Goal: Information Seeking & Learning: Find specific fact

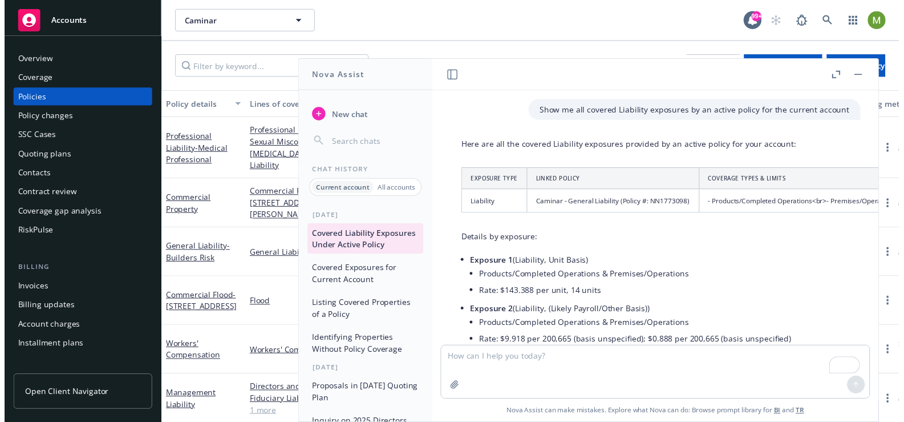
scroll to position [195, 0]
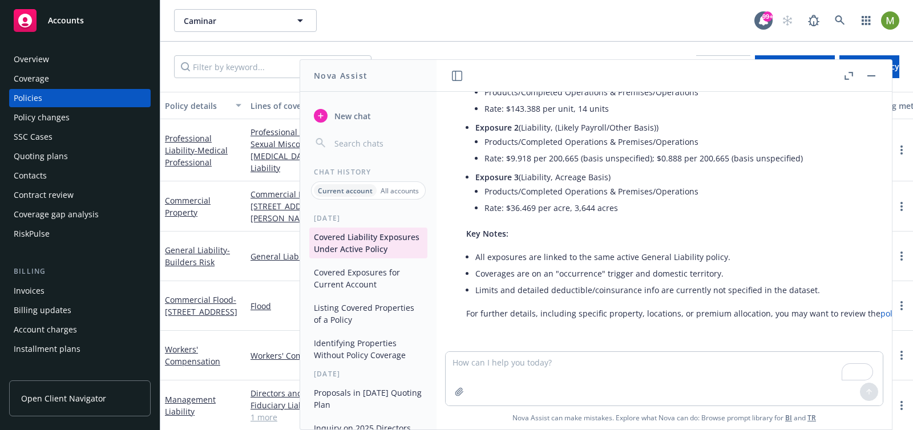
click at [23, 95] on div "Policies" at bounding box center [28, 98] width 29 height 18
click at [362, 119] on span "New chat" at bounding box center [351, 116] width 39 height 12
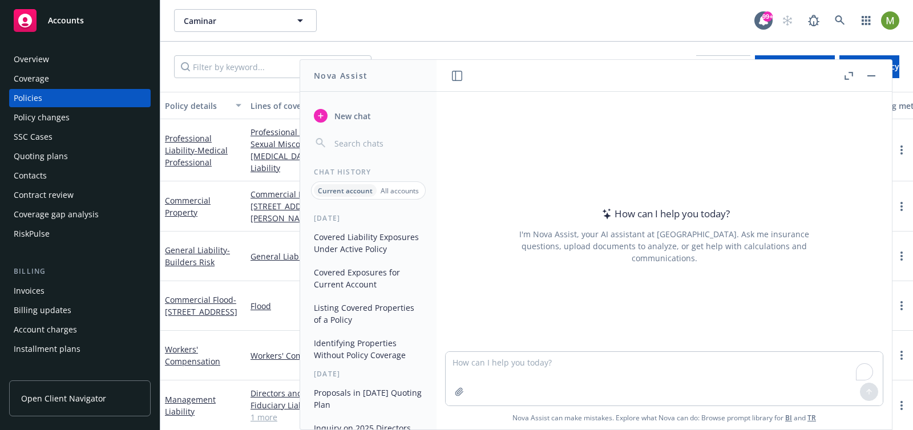
type textarea "how many non-recurring policies are there in this account"
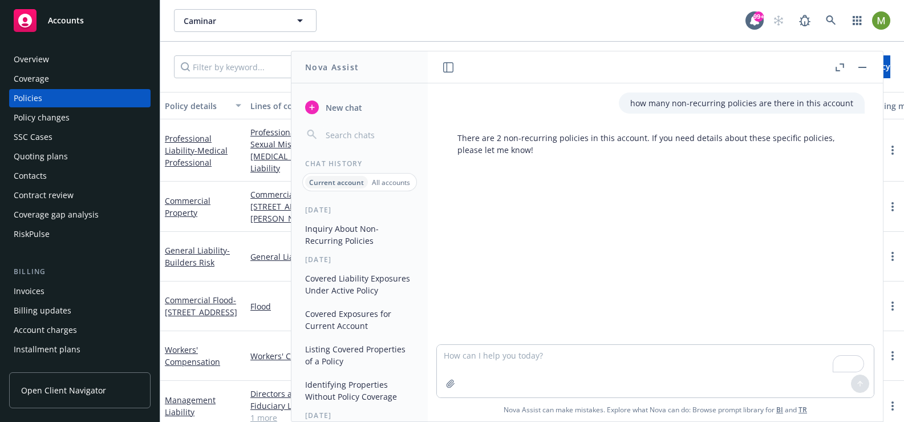
drag, startPoint x: 549, startPoint y: 159, endPoint x: 545, endPoint y: 152, distance: 8.4
click at [548, 159] on div "There are 2 non-recurring policies in this account. If you need details about t…" at bounding box center [655, 143] width 419 height 33
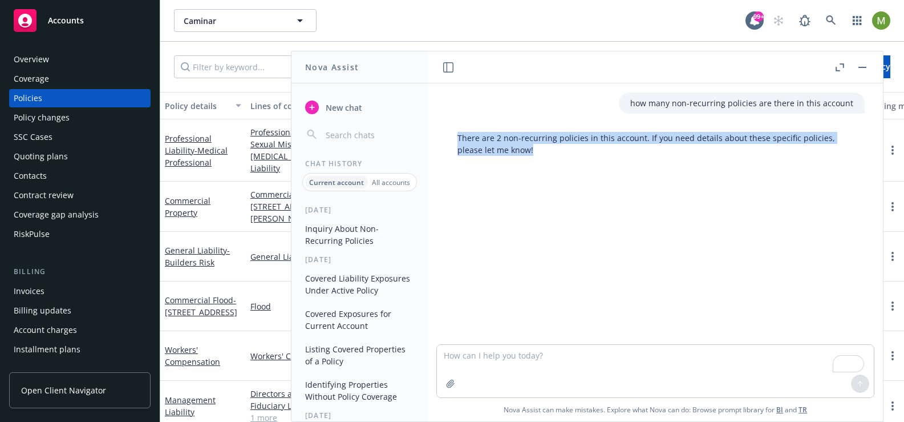
drag, startPoint x: 538, startPoint y: 152, endPoint x: 451, endPoint y: 139, distance: 87.1
click at [451, 139] on div "There are 2 non-recurring policies in this account. If you need details about t…" at bounding box center [655, 143] width 419 height 33
copy p "There are 2 non-recurring policies in this account. If you need details about t…"
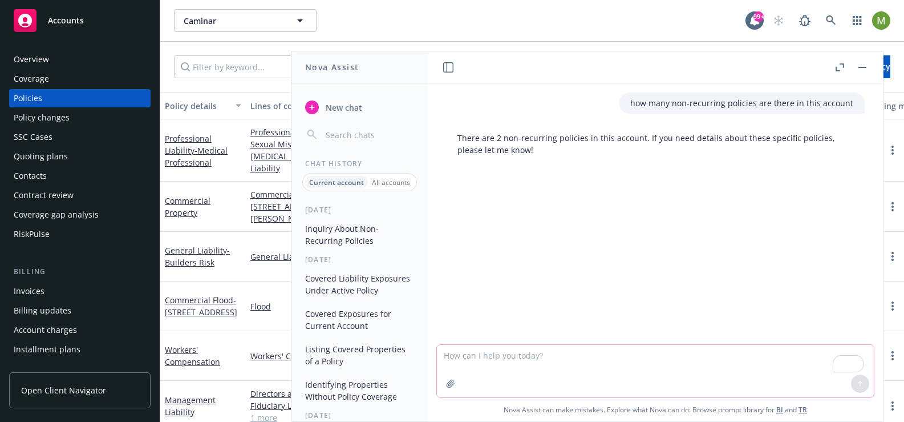
click at [508, 350] on textarea "To enrich screen reader interactions, please activate Accessibility in Grammarl…" at bounding box center [655, 371] width 437 height 52
type textarea "Y"
type textarea "s"
type textarea "S"
type textarea "I need the details"
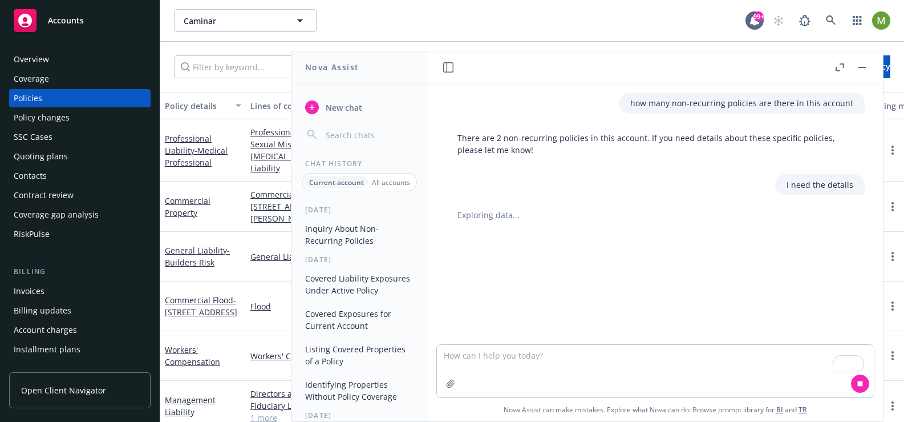
click at [862, 67] on icon "button" at bounding box center [863, 67] width 8 height 1
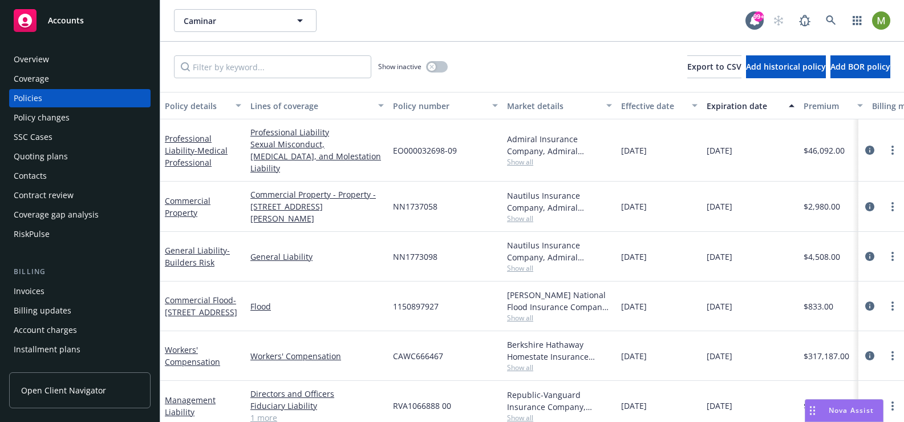
click at [745, 105] on div "Expiration date" at bounding box center [744, 106] width 75 height 12
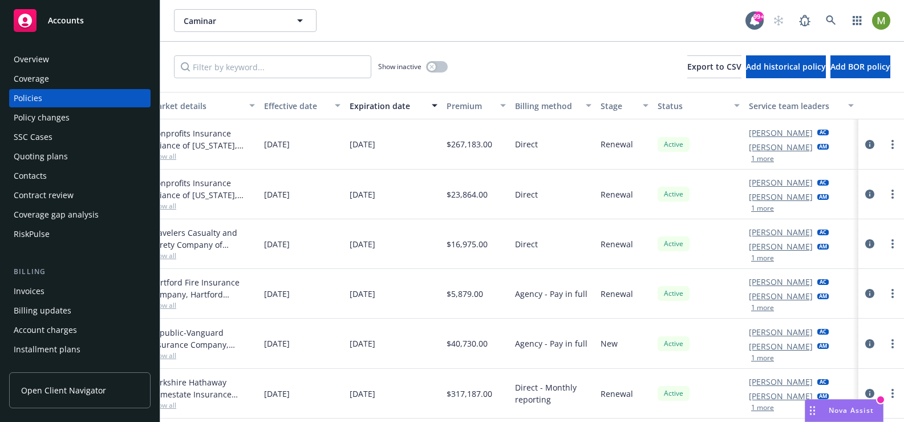
scroll to position [0, 0]
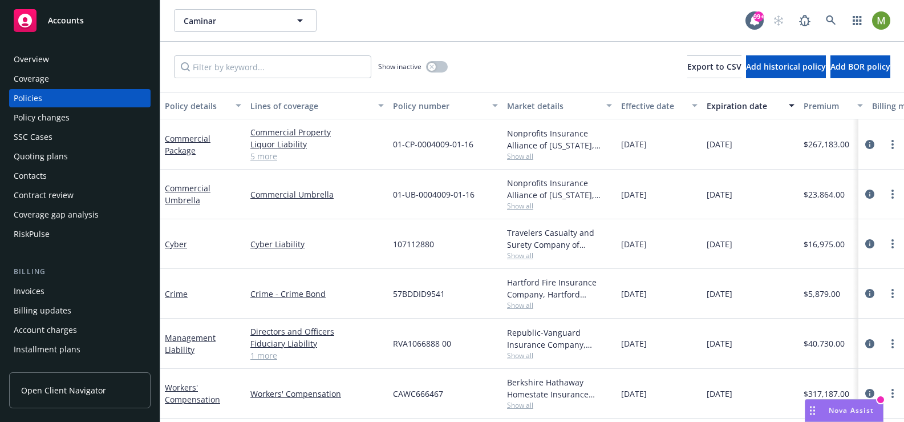
click at [851, 409] on span "Nova Assist" at bounding box center [851, 410] width 45 height 10
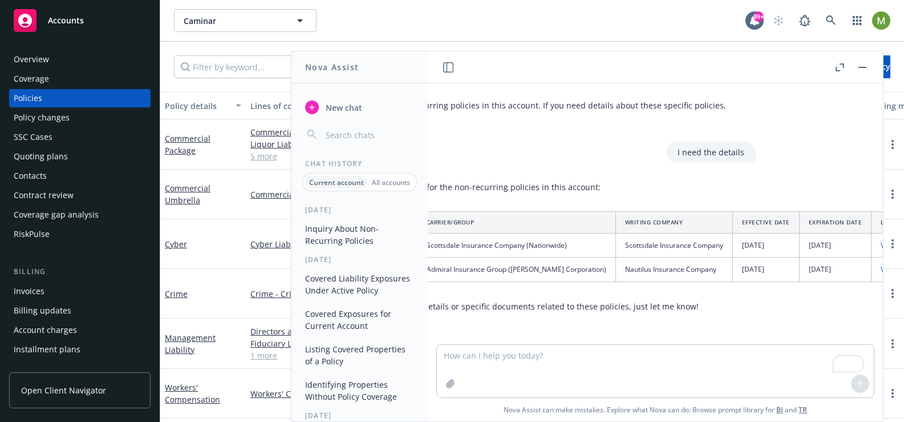
scroll to position [36, 165]
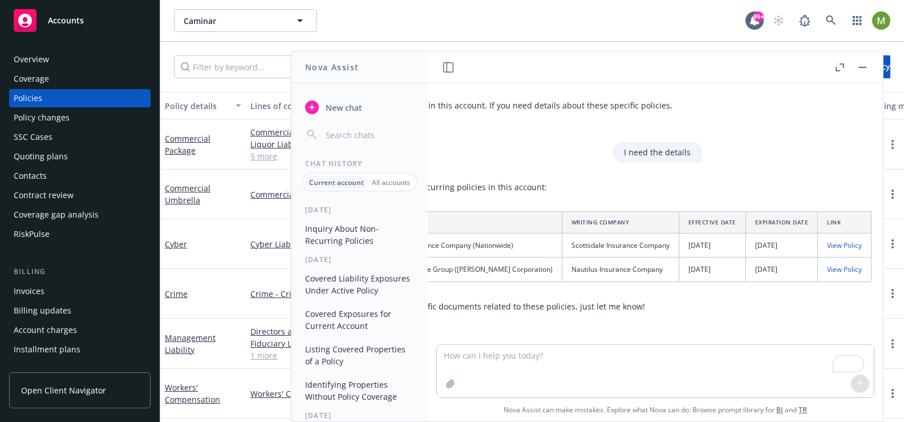
click at [865, 68] on button "button" at bounding box center [863, 67] width 14 height 14
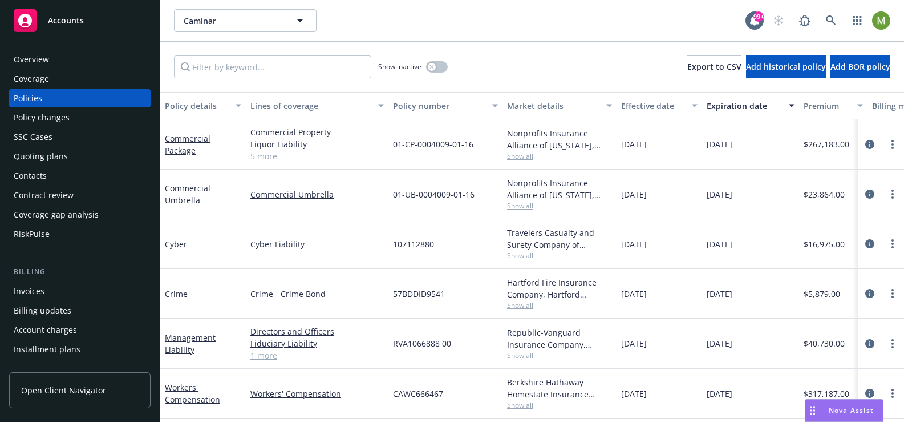
click at [827, 411] on div "Nova Assist" at bounding box center [851, 410] width 63 height 10
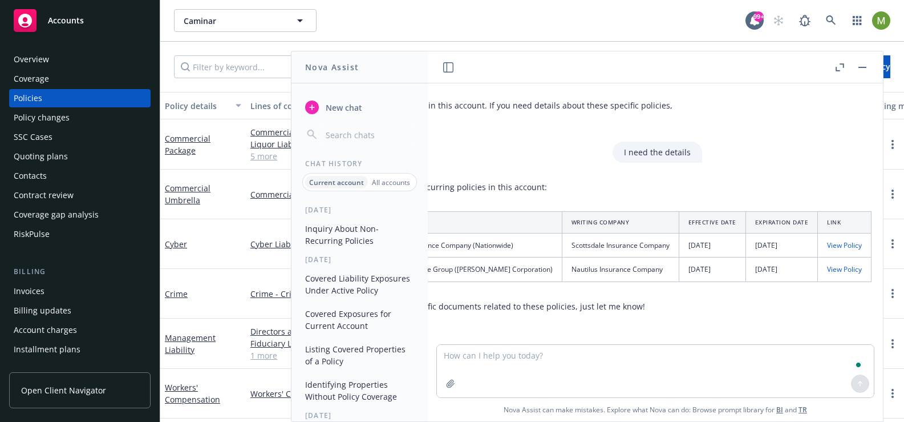
scroll to position [36, 0]
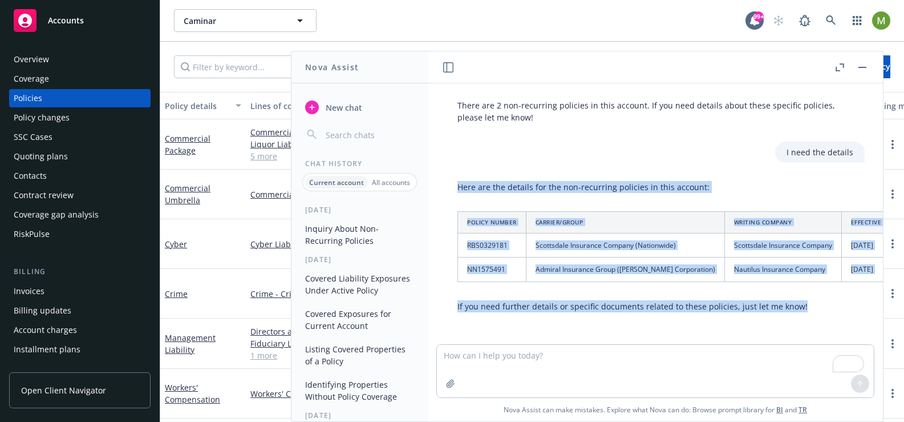
drag, startPoint x: 800, startPoint y: 304, endPoint x: 455, endPoint y: 185, distance: 364.7
click at [455, 185] on div "Here are the details for the non-recurring policies in this account: Policy Num…" at bounding box center [746, 246] width 600 height 140
copy div "Here are the details for the non-recurring policies in this account: Policy Num…"
click at [862, 67] on icon "button" at bounding box center [863, 67] width 8 height 1
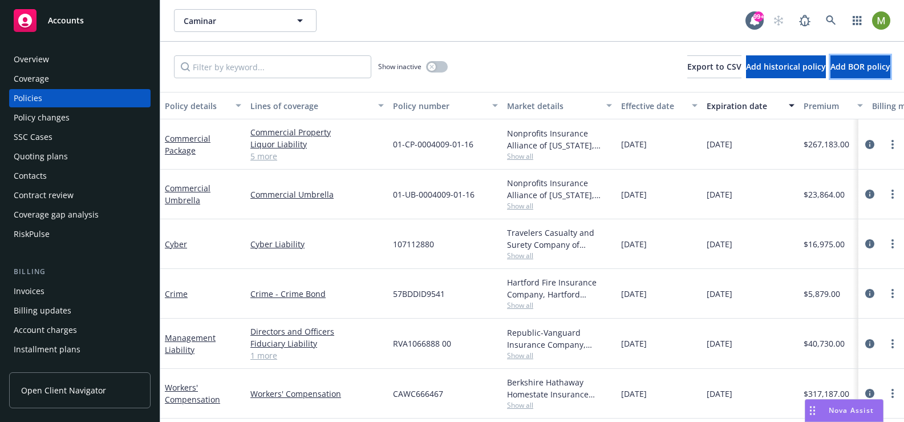
click at [862, 66] on span "Add BOR policy" at bounding box center [861, 66] width 60 height 11
select select "other"
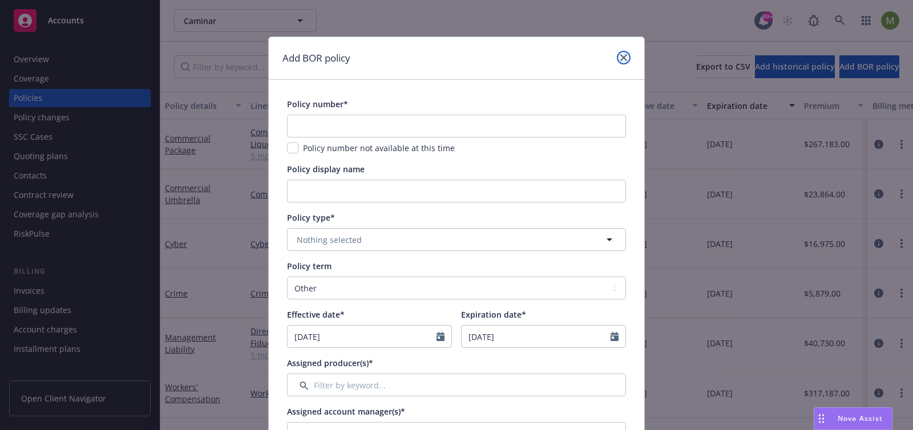
click at [620, 56] on icon "close" at bounding box center [623, 57] width 7 height 7
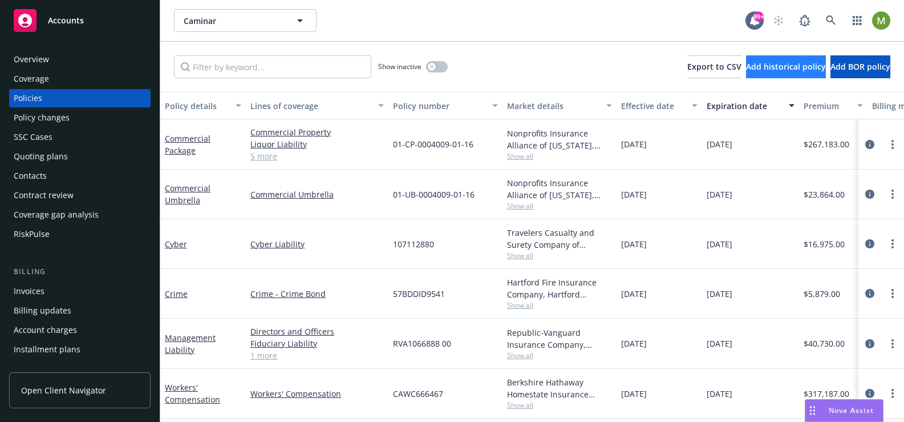
scroll to position [1, 0]
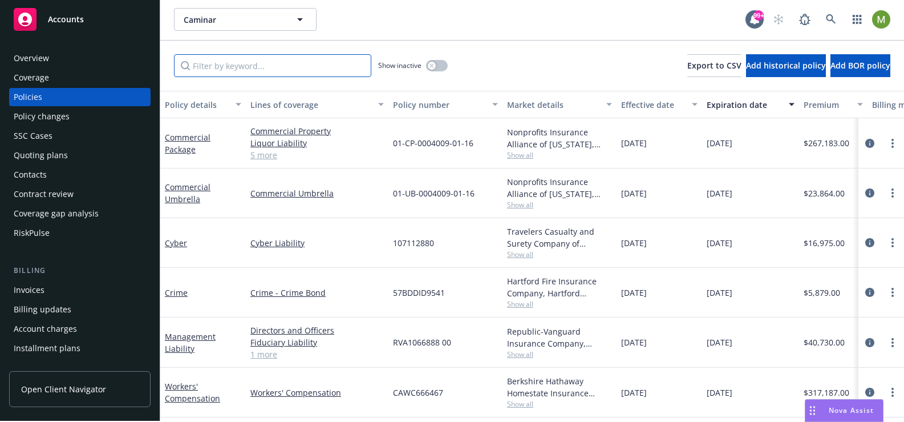
click at [271, 70] on input "Filter by keyword..." at bounding box center [272, 65] width 197 height 23
paste input "RBS0329181"
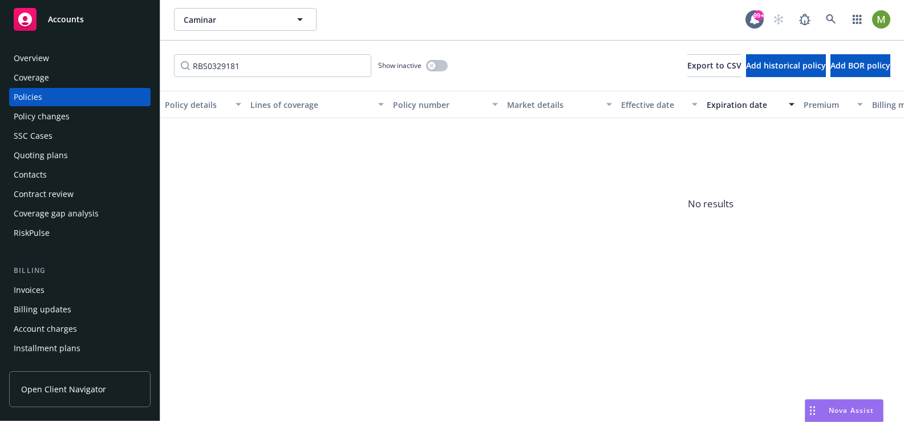
scroll to position [0, 0]
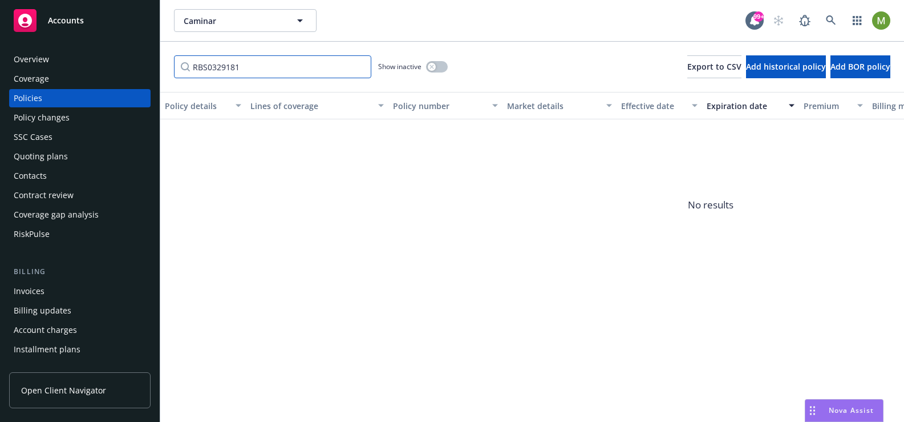
click at [254, 68] on input "RBS0329181" at bounding box center [272, 66] width 197 height 23
drag, startPoint x: 254, startPoint y: 68, endPoint x: 203, endPoint y: 68, distance: 51.4
click at [203, 68] on input "RBS0329181" at bounding box center [272, 66] width 197 height 23
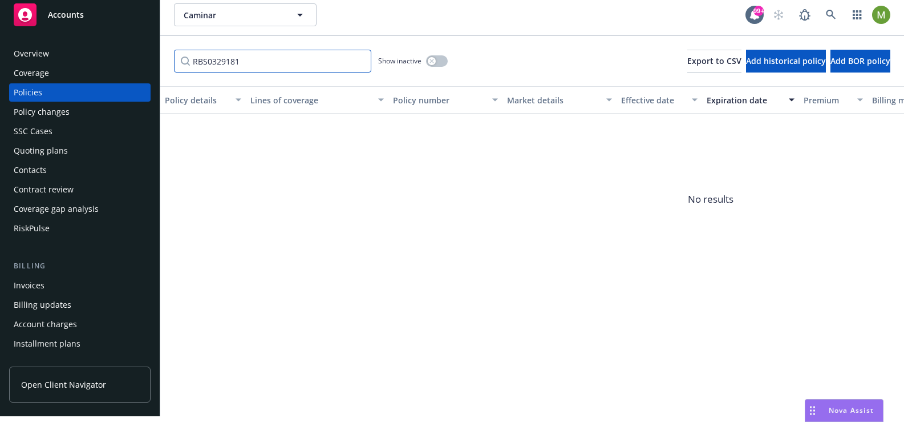
click at [227, 68] on input "RBS0329181" at bounding box center [272, 61] width 197 height 23
drag, startPoint x: 248, startPoint y: 61, endPoint x: 164, endPoint y: 55, distance: 84.1
click at [164, 55] on div "RBS0329181 Show inactive Export to CSV Add historical policy Add BOR policy" at bounding box center [532, 61] width 744 height 50
paste input "NN157549"
type input "NN1575491"
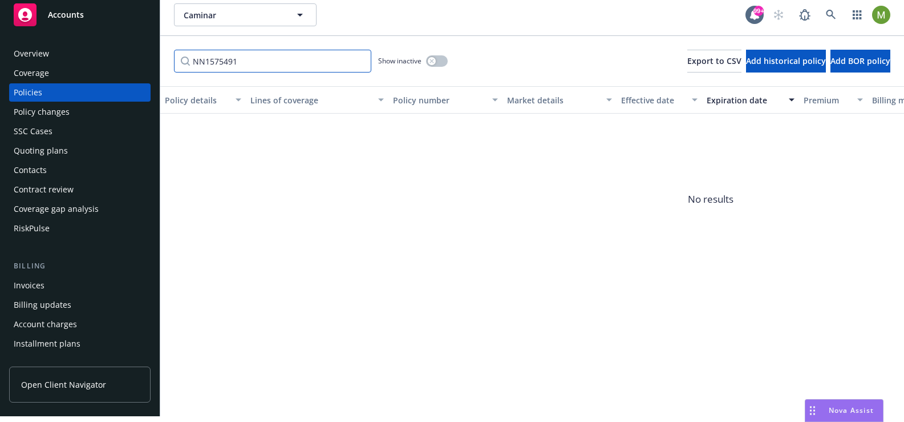
drag, startPoint x: 270, startPoint y: 65, endPoint x: 82, endPoint y: 65, distance: 188.9
click at [82, 65] on div "Accounts Overview Coverage Policies Policy changes SSC Cases Quoting plans Cont…" at bounding box center [452, 205] width 904 height 422
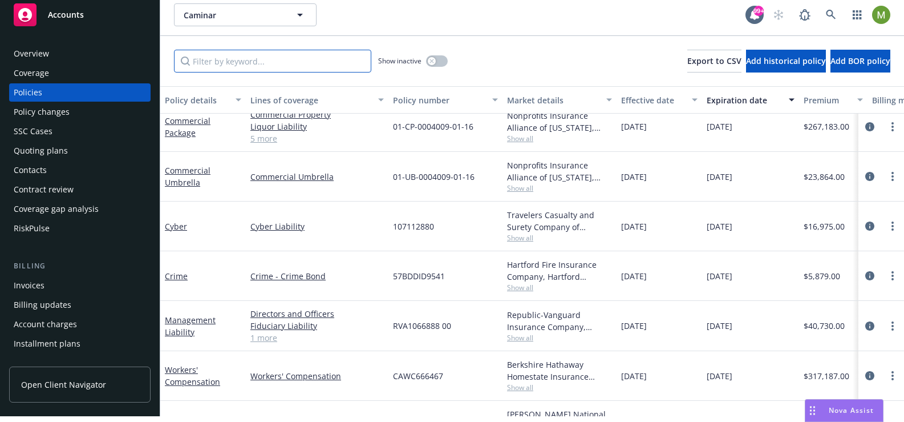
scroll to position [0, 0]
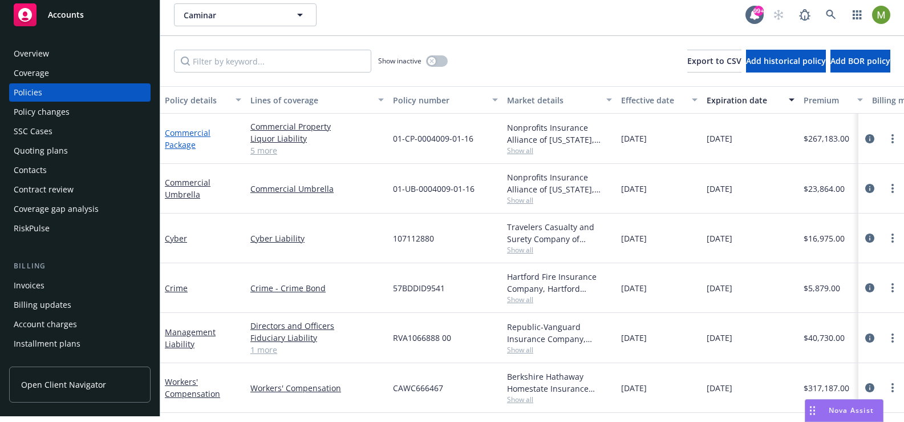
click at [177, 134] on link "Commercial Package" at bounding box center [188, 138] width 46 height 23
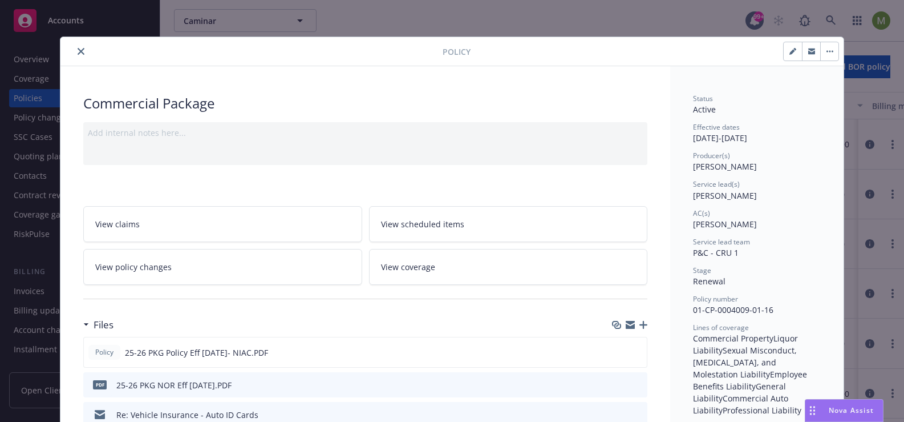
click at [78, 53] on icon "close" at bounding box center [81, 51] width 7 height 7
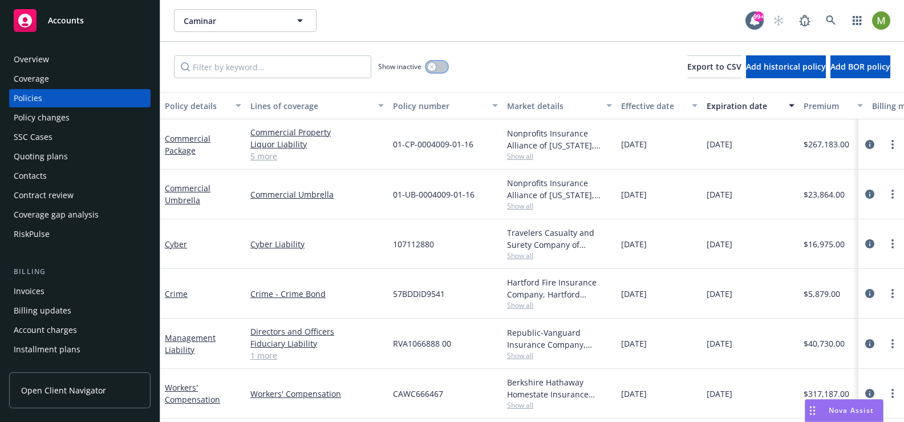
click at [443, 66] on button "button" at bounding box center [437, 66] width 22 height 11
click at [272, 71] on input "Filter by keyword..." at bounding box center [272, 66] width 197 height 23
paste input "NN1575491"
type input "NN1575491"
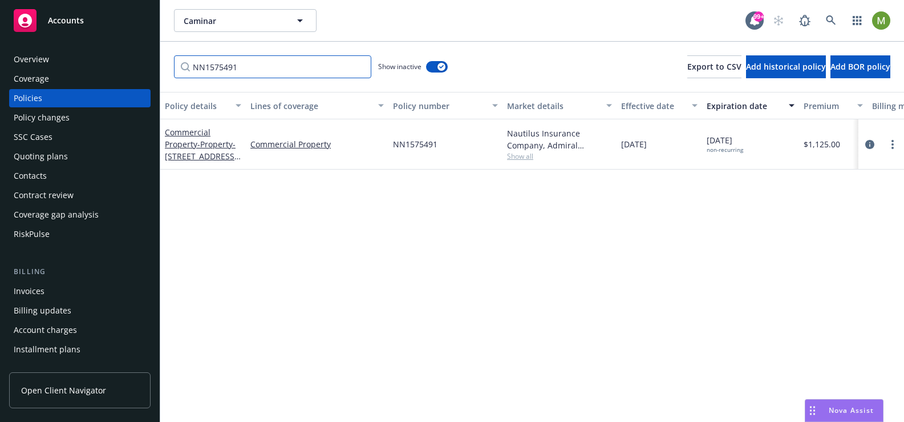
drag, startPoint x: 252, startPoint y: 67, endPoint x: 103, endPoint y: 60, distance: 149.1
click at [103, 60] on div "Accounts Overview Coverage Policies Policy changes SSC Cases Quoting plans Cont…" at bounding box center [452, 211] width 904 height 422
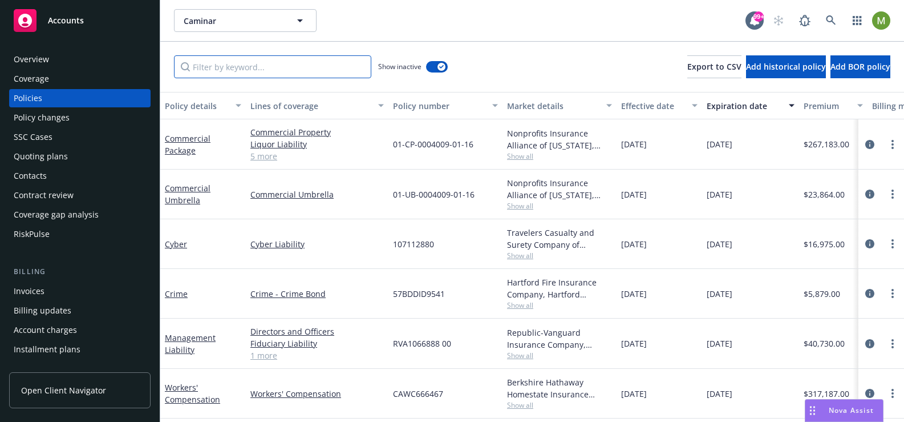
click at [330, 71] on input "Filter by keyword..." at bounding box center [272, 66] width 197 height 23
paste input "RBS0329181"
type input "RBS0329181"
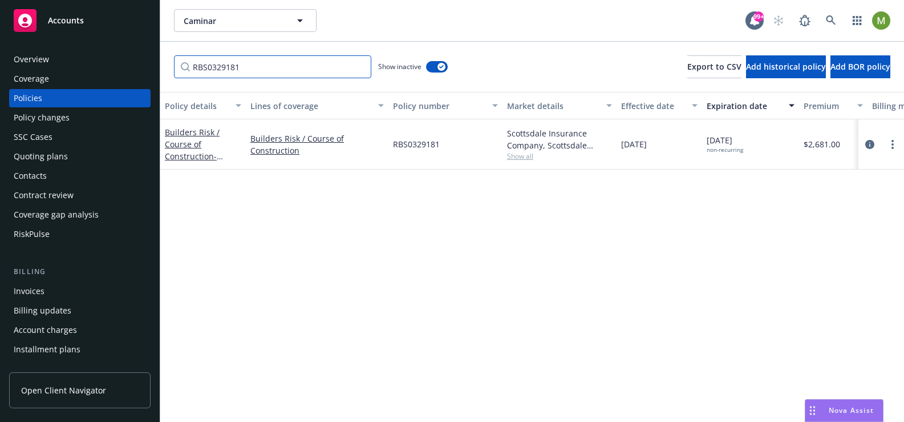
click at [359, 67] on input "RBS0329181" at bounding box center [272, 66] width 197 height 23
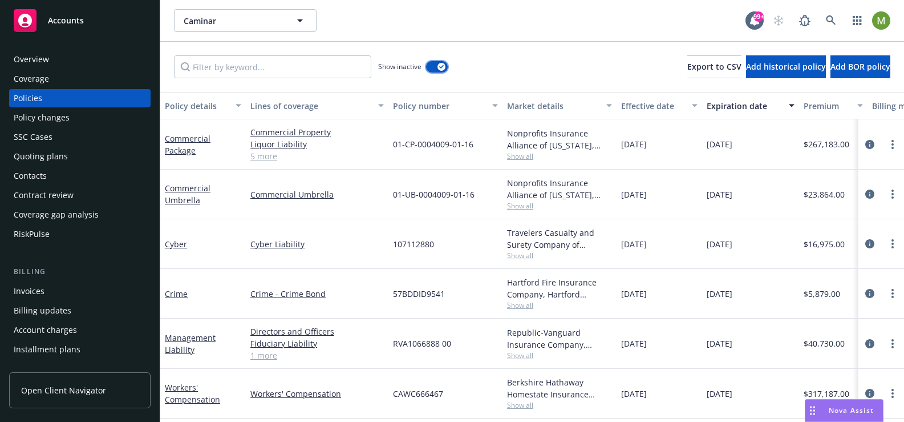
click at [433, 63] on button "button" at bounding box center [437, 66] width 22 height 11
click at [483, 61] on div "Show inactive Export to CSV Add historical policy Add BOR policy" at bounding box center [532, 67] width 744 height 50
click at [27, 99] on div "Policies" at bounding box center [28, 98] width 29 height 18
